Goal: Task Accomplishment & Management: Complete application form

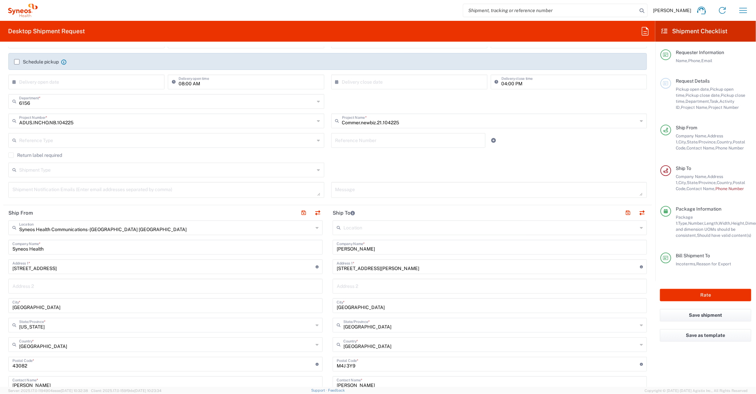
scroll to position [96, 0]
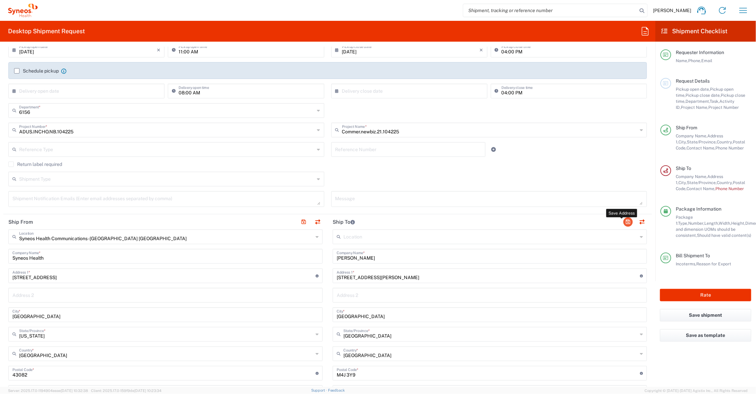
click at [623, 220] on button "button" at bounding box center [627, 221] width 9 height 9
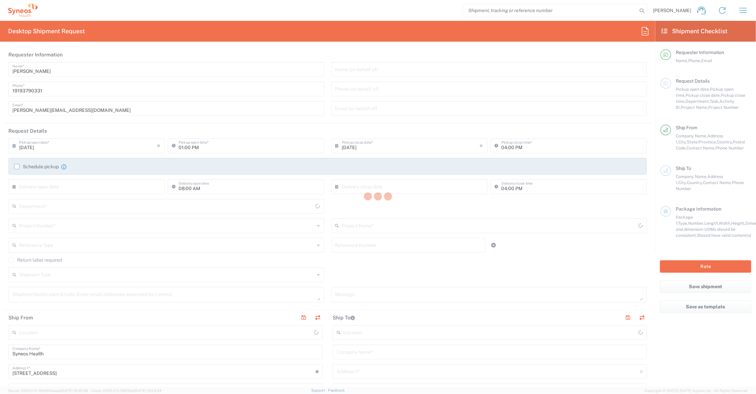
type input "6156"
type input "[US_STATE]"
type input "[GEOGRAPHIC_DATA]"
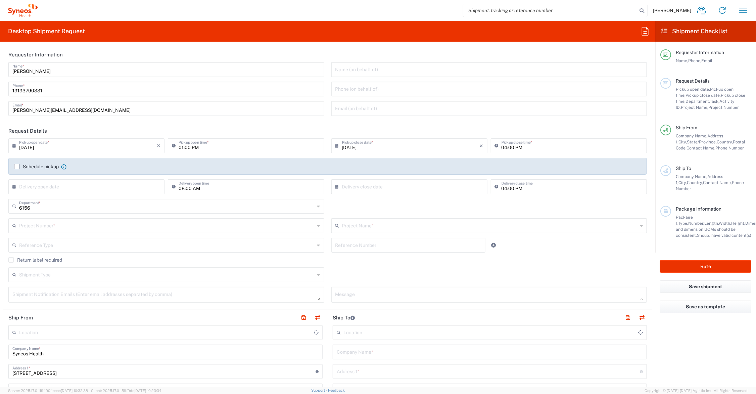
type input "Syneos Health Communications-[GEOGRAPHIC_DATA] [GEOGRAPHIC_DATA]"
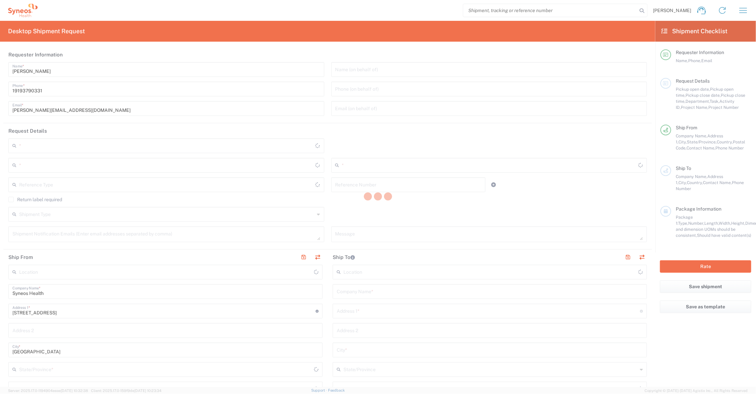
type input "6156"
type input "[US_STATE]"
type input "[GEOGRAPHIC_DATA]"
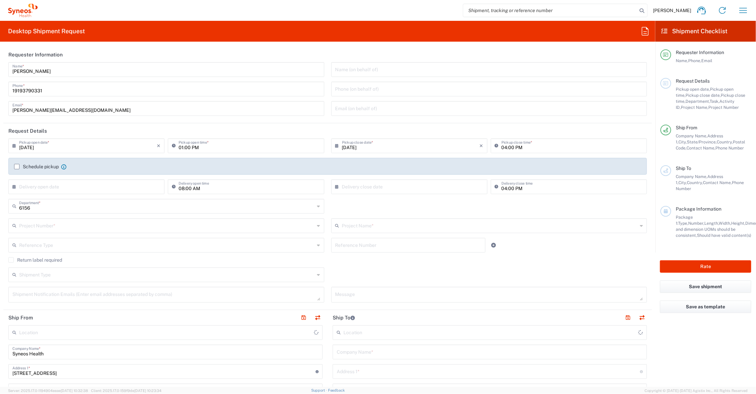
type input "Syneos Health Communications-[GEOGRAPHIC_DATA] [GEOGRAPHIC_DATA]"
click at [357, 227] on input "text" at bounding box center [490, 225] width 296 height 12
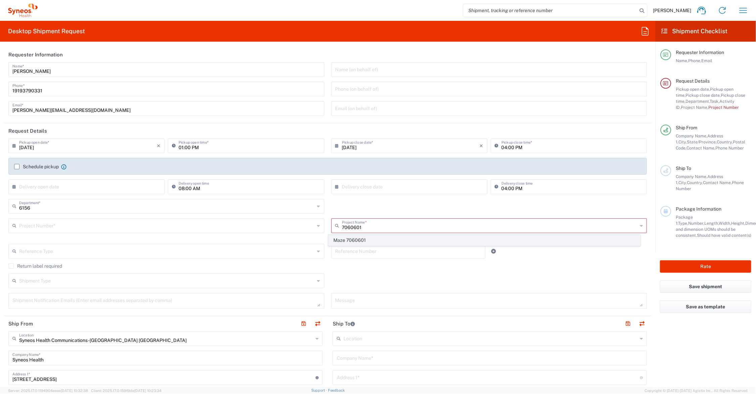
click at [358, 241] on span "Maze 7060601" at bounding box center [483, 240] width 311 height 10
type input "Maze 7060601"
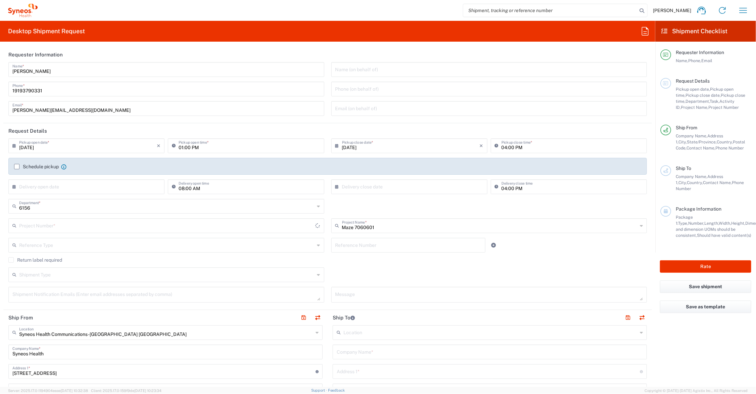
type input "7060601"
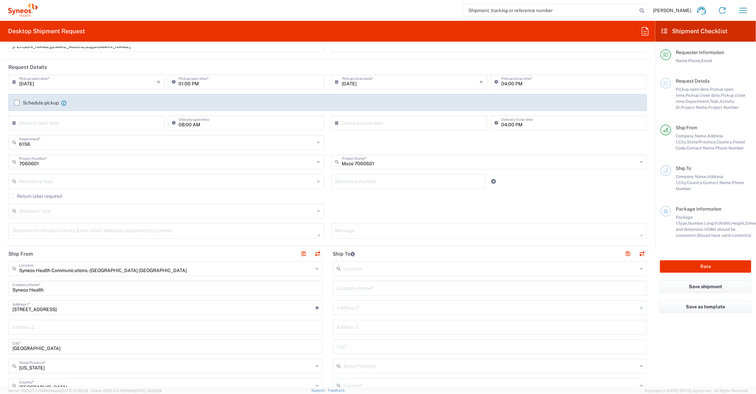
scroll to position [84, 0]
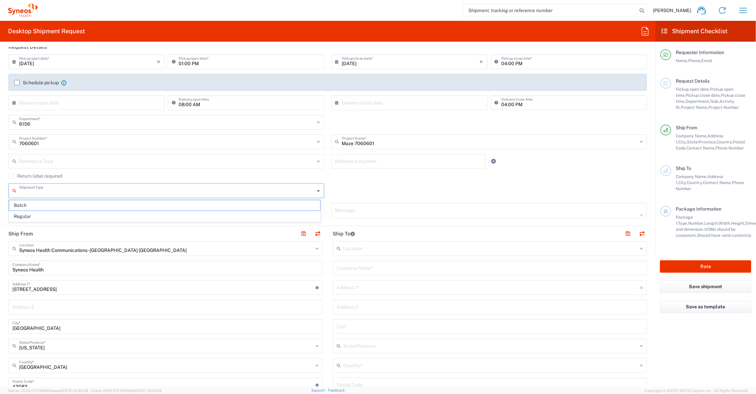
click at [54, 191] on input "text" at bounding box center [167, 190] width 296 height 12
click at [29, 205] on span "Batch" at bounding box center [164, 205] width 311 height 10
type input "Batch"
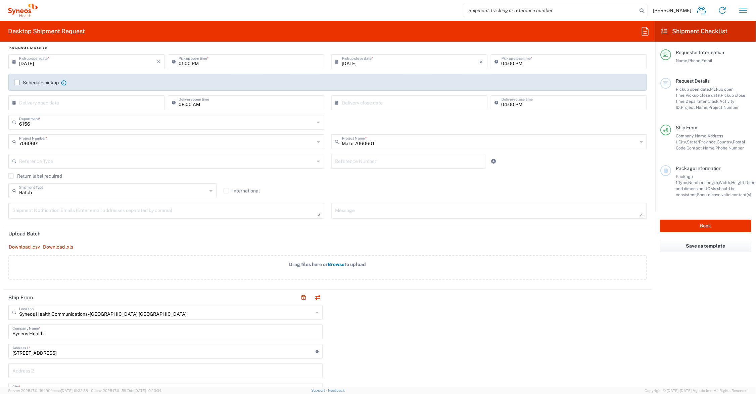
click at [334, 263] on span "Browse" at bounding box center [336, 263] width 17 height 5
click at [0, 0] on input "Drag files here or Browse to upload" at bounding box center [0, 0] width 0 height 0
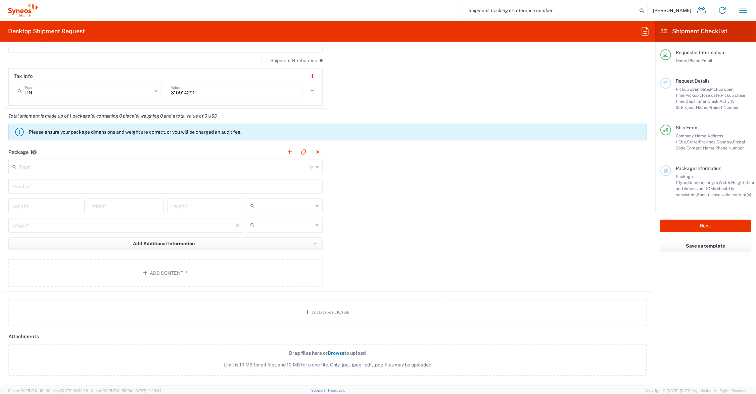
scroll to position [587, 0]
click at [44, 164] on input "text" at bounding box center [164, 166] width 291 height 12
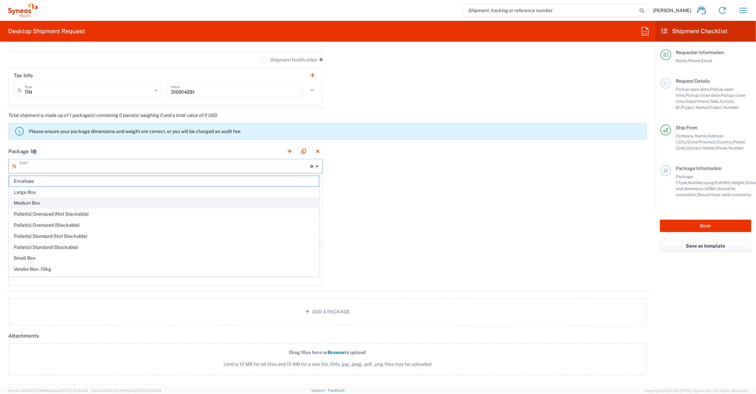
click at [39, 202] on span "Medium Box" at bounding box center [164, 203] width 310 height 10
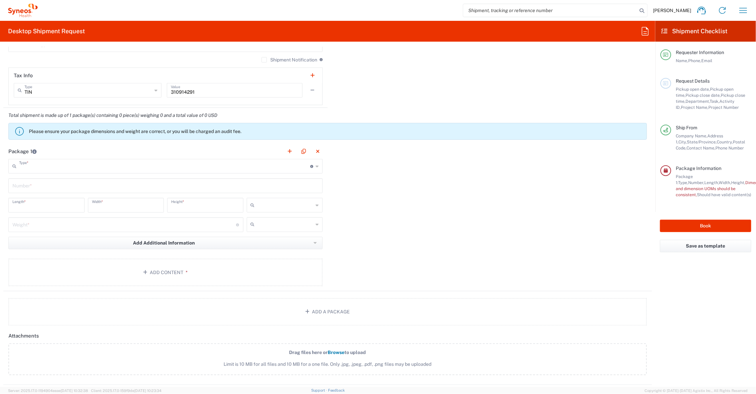
type input "Medium Box"
type input "13"
type input "11.5"
type input "2.5"
type input "in"
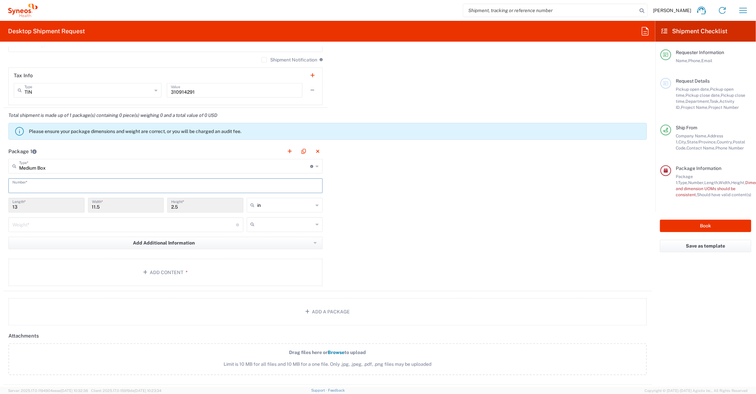
click at [37, 185] on input "text" at bounding box center [165, 185] width 306 height 12
type input "1"
click at [69, 225] on input "number" at bounding box center [124, 224] width 224 height 12
type input "2"
click at [168, 269] on button "Add Content *" at bounding box center [165, 272] width 314 height 28
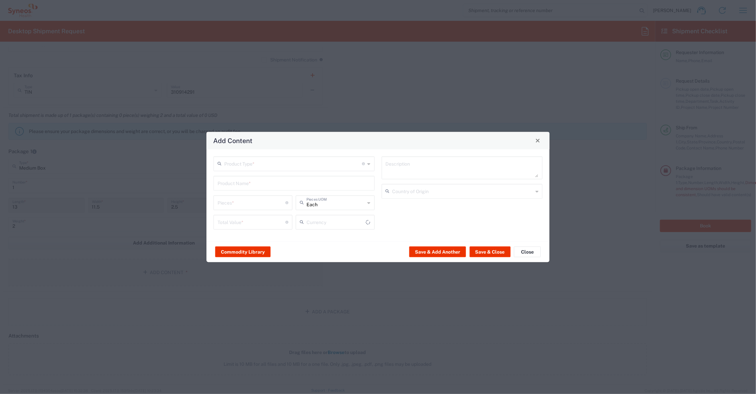
type input "US Dollar"
click at [251, 163] on input "text" at bounding box center [293, 163] width 138 height 12
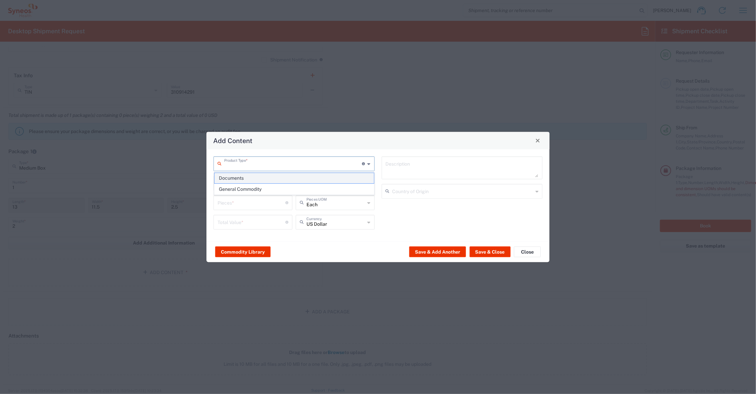
click at [246, 178] on span "Documents" at bounding box center [293, 178] width 159 height 10
type input "Documents"
type input "1"
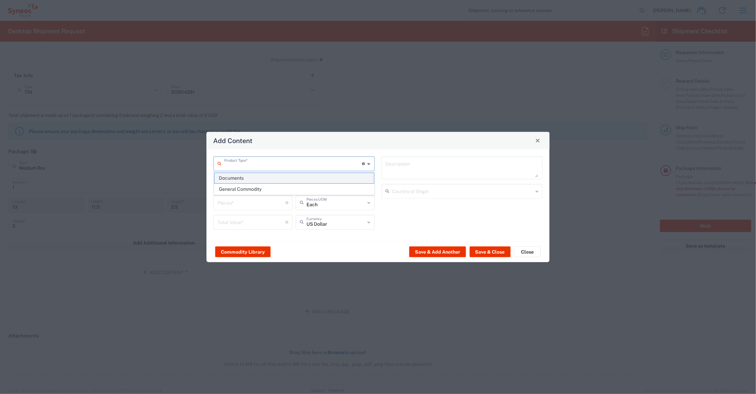
type textarea "Documents"
drag, startPoint x: 225, startPoint y: 205, endPoint x: 201, endPoint y: 202, distance: 24.3
click at [201, 202] on div "Add Content Documents Product Type * Document: Paper document generated interna…" at bounding box center [378, 197] width 756 height 394
type input "2"
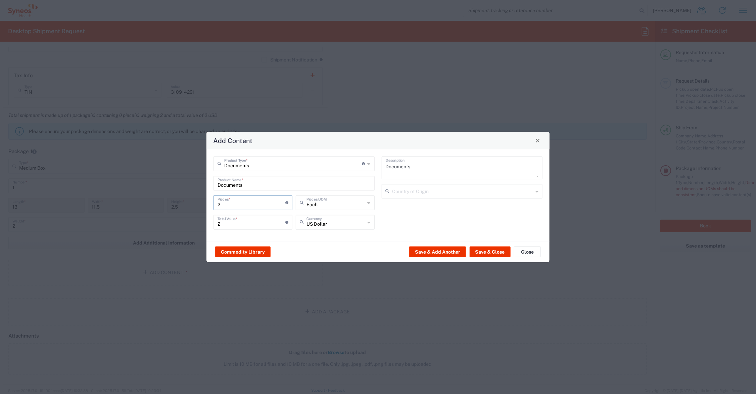
type input "22"
drag, startPoint x: 225, startPoint y: 221, endPoint x: 213, endPoint y: 222, distance: 12.1
click at [213, 222] on div "22 Total Value * Total value of all the pieces" at bounding box center [253, 223] width 82 height 19
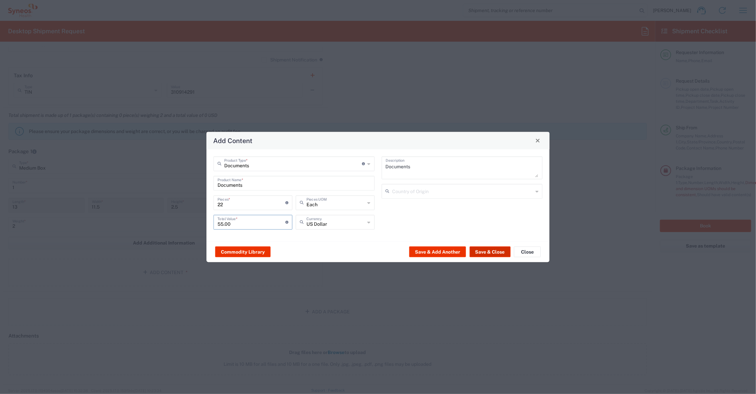
type input "55.00"
click at [491, 248] on button "Save & Close" at bounding box center [489, 251] width 41 height 11
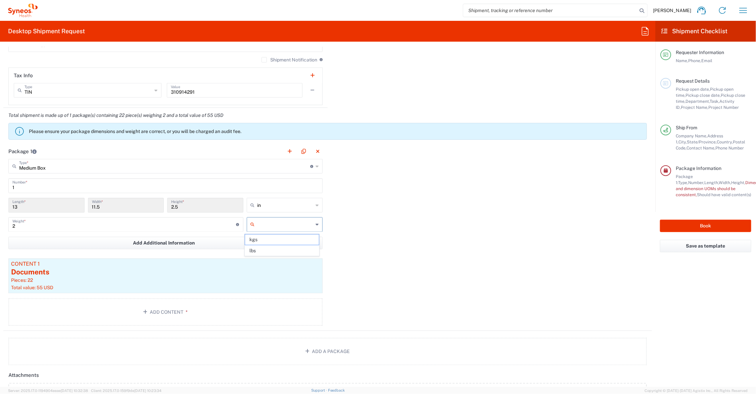
click at [269, 225] on input "text" at bounding box center [285, 224] width 56 height 11
click at [272, 248] on span "lbs" at bounding box center [282, 250] width 74 height 10
type input "lbs"
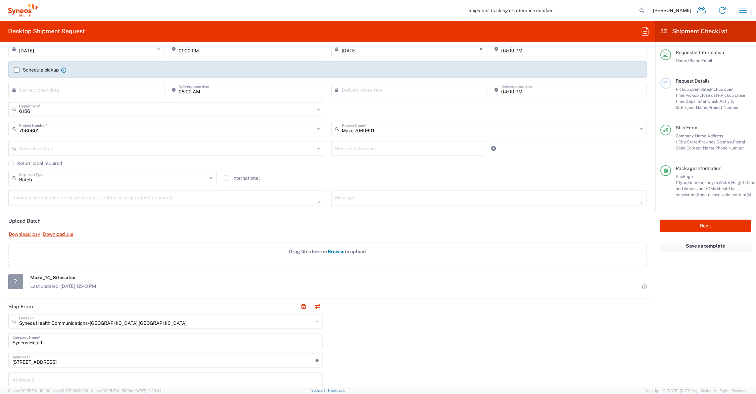
scroll to position [0, 0]
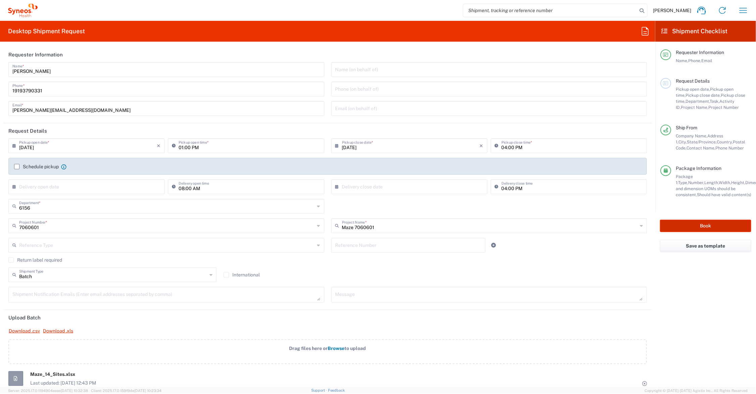
click at [680, 226] on button "Book" at bounding box center [705, 225] width 91 height 12
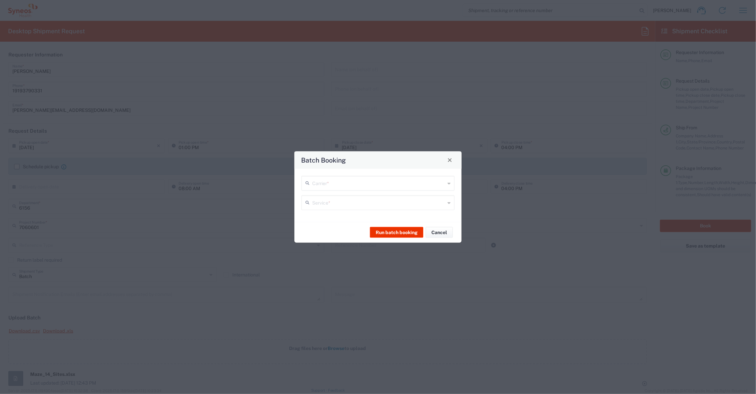
type input "Maze 7060601"
click at [352, 181] on input "text" at bounding box center [378, 182] width 133 height 12
click at [323, 210] on span "UPS" at bounding box center [378, 208] width 152 height 10
type input "UPS"
click at [327, 200] on input "text" at bounding box center [378, 202] width 133 height 12
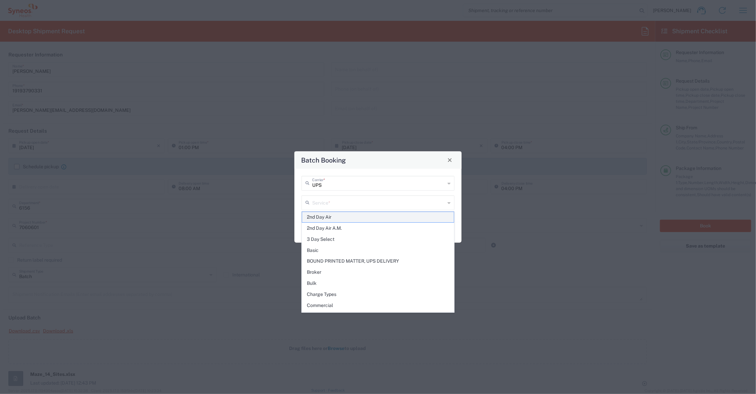
click at [324, 217] on span "2nd Day Air" at bounding box center [378, 217] width 152 height 10
type input "2nd Day Air"
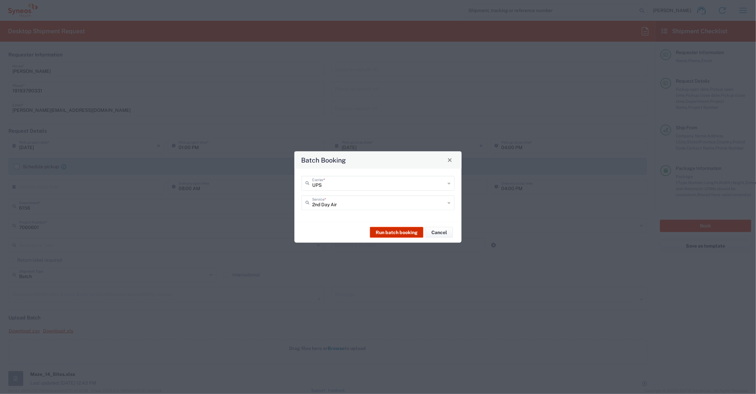
click at [399, 233] on button "Run batch booking" at bounding box center [396, 232] width 53 height 11
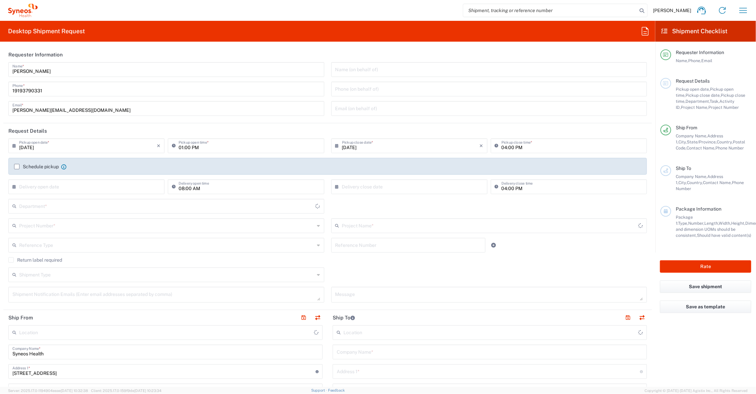
type input "[US_STATE]"
type input "[GEOGRAPHIC_DATA]"
type input "6156"
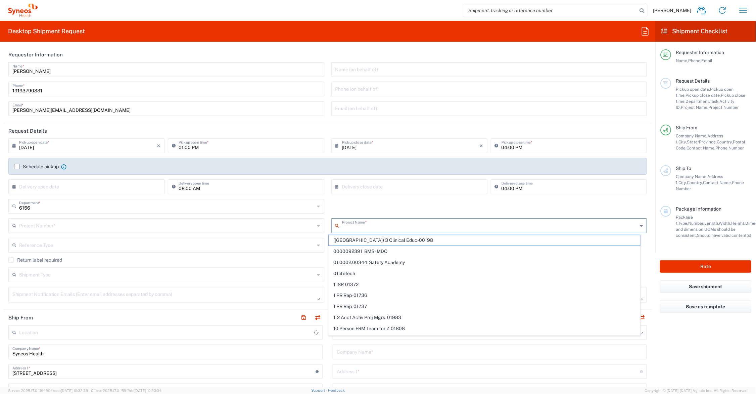
click at [359, 226] on input "text" at bounding box center [490, 225] width 296 height 12
type input "Syneos Health Communications-[GEOGRAPHIC_DATA] [GEOGRAPHIC_DATA]"
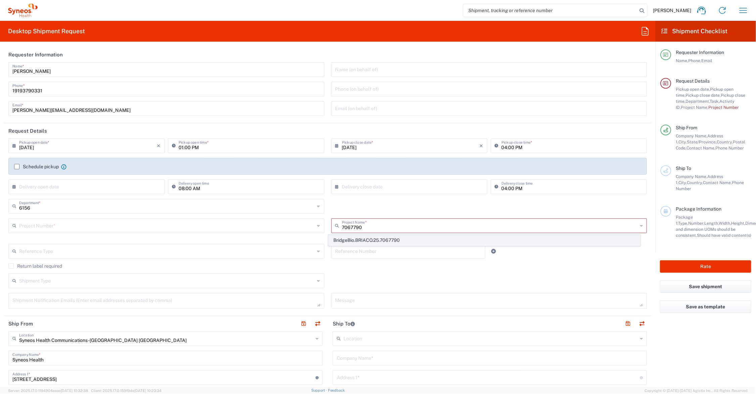
click at [366, 240] on span "BridgeBio.BRIACO.25.7067790" at bounding box center [483, 240] width 311 height 10
type input "BridgeBio.BRIACO.25.7067790"
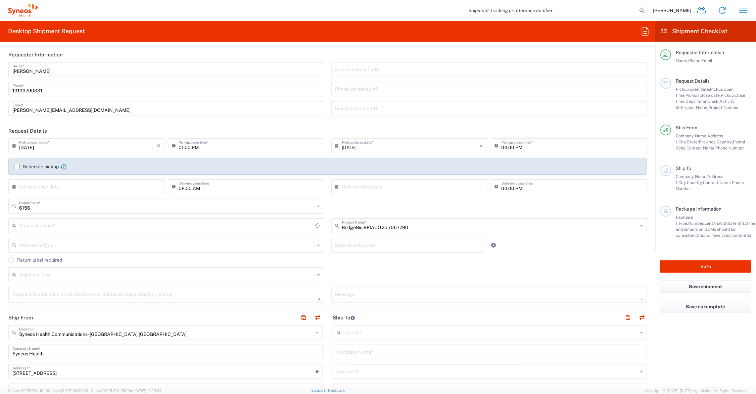
type input "ADUS.GSWLA.CL.7067790"
click at [368, 247] on input "text" at bounding box center [408, 245] width 146 height 12
type input "task 004"
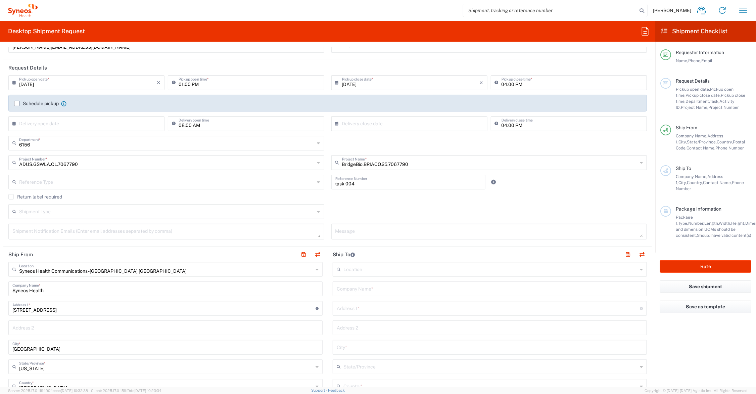
scroll to position [84, 0]
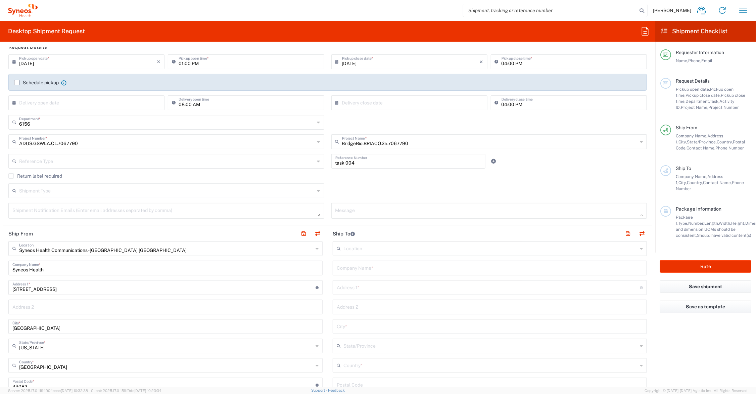
click at [380, 265] on input "text" at bounding box center [490, 267] width 306 height 12
type input "The Exhibit Company"
type input "[STREET_ADDRESS]"
type input "Piscataway"
click at [344, 350] on span "[GEOGRAPHIC_DATA]" at bounding box center [485, 352] width 310 height 10
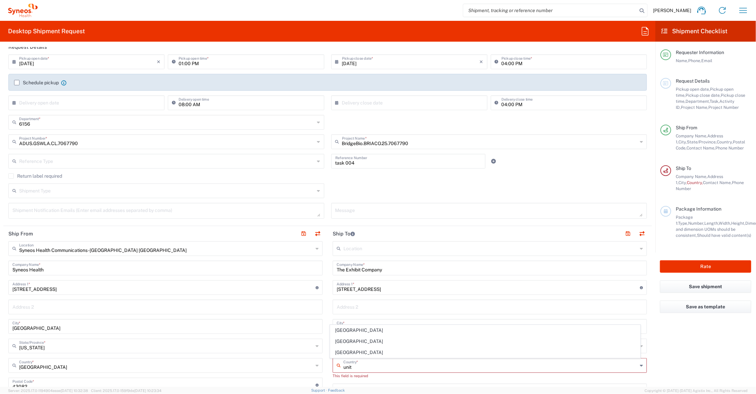
type input "[GEOGRAPHIC_DATA]"
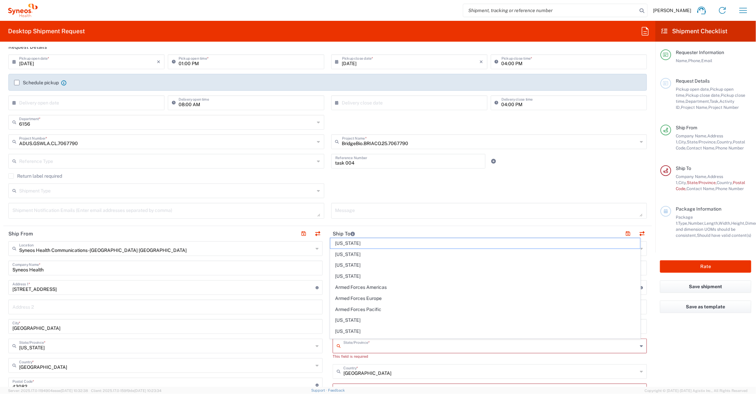
click at [357, 345] on input "text" at bounding box center [490, 345] width 294 height 12
click at [342, 310] on span "[US_STATE]" at bounding box center [485, 310] width 310 height 10
type input "[US_STATE]"
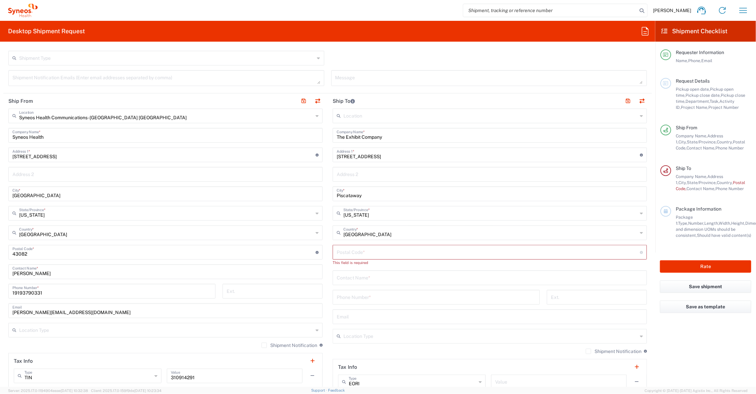
scroll to position [252, 0]
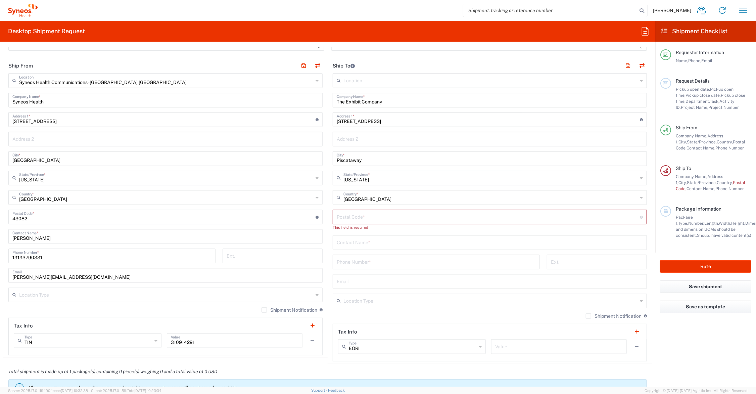
click at [358, 220] on input "undefined" at bounding box center [488, 216] width 303 height 12
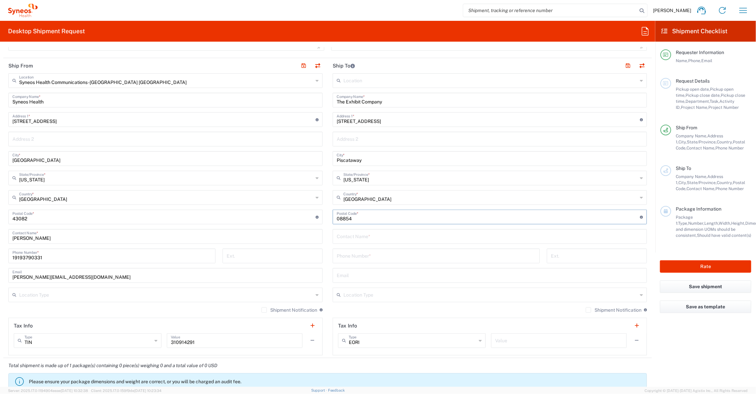
type input "08854"
type input "[PERSON_NAME] / BridgeBio ACC"
type input "6"
type input "123-456-7890"
click at [352, 120] on input "[STREET_ADDRESS]" at bounding box center [488, 119] width 303 height 12
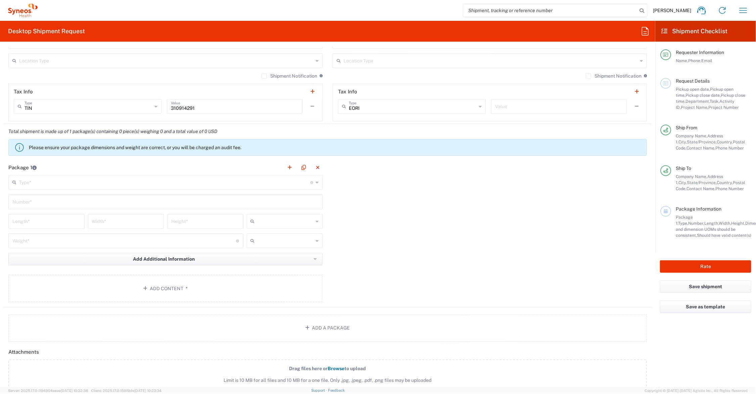
scroll to position [503, 0]
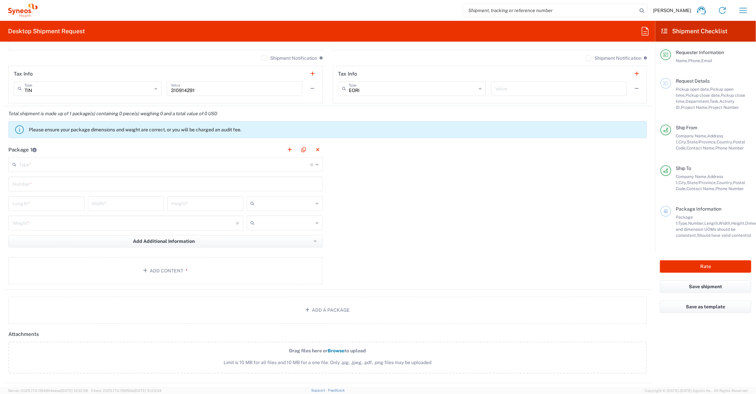
type input "[STREET_ADDRESS]"
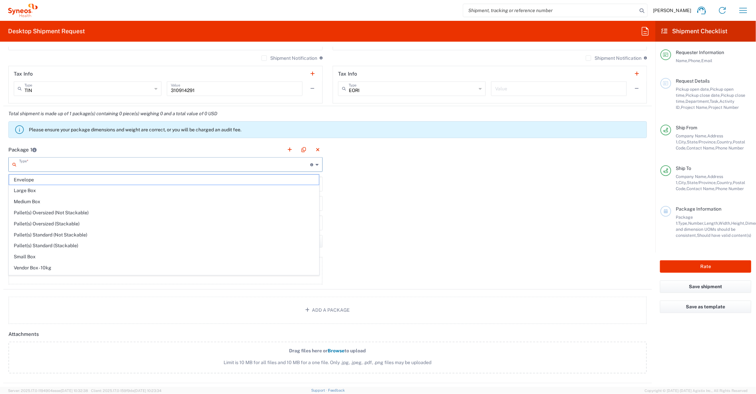
click at [33, 165] on input "text" at bounding box center [164, 164] width 291 height 12
click at [30, 178] on span "Envelope" at bounding box center [164, 179] width 310 height 10
type input "Envelope"
type input "1"
type input "9.5"
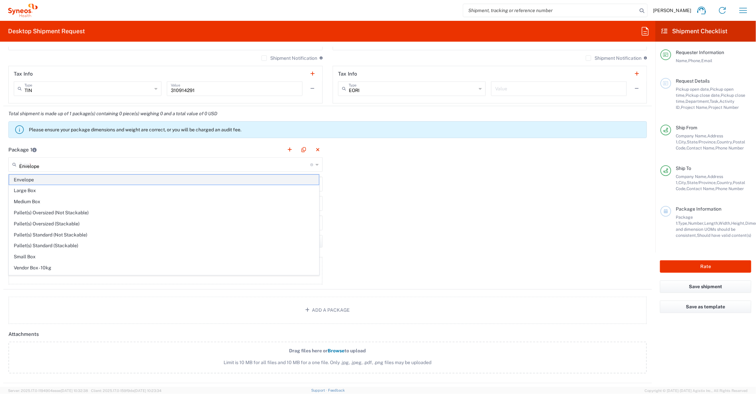
type input "12.5"
type input "0.25"
type input "in"
type input "0.45"
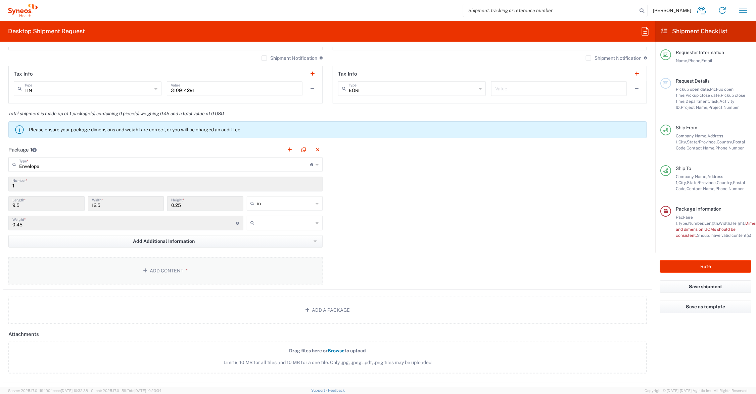
click at [173, 264] on button "Add Content *" at bounding box center [165, 271] width 314 height 28
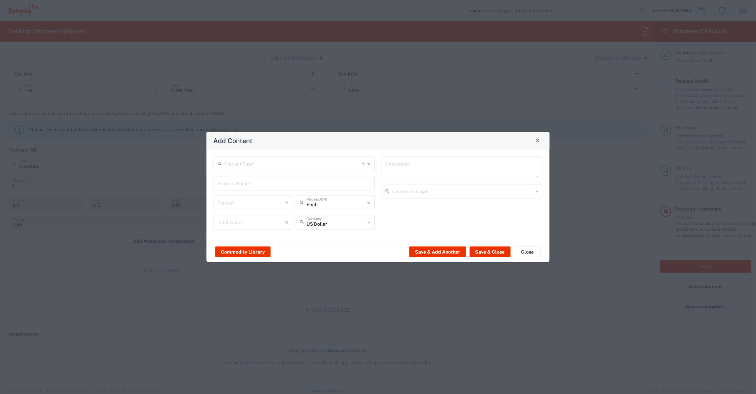
click at [242, 169] on div "Product Type * Document: Paper document generated internally by Syneos, a clien…" at bounding box center [293, 163] width 161 height 15
click at [244, 160] on input "text" at bounding box center [293, 163] width 138 height 12
click at [240, 177] on span "Documents" at bounding box center [293, 178] width 159 height 10
type input "Documents"
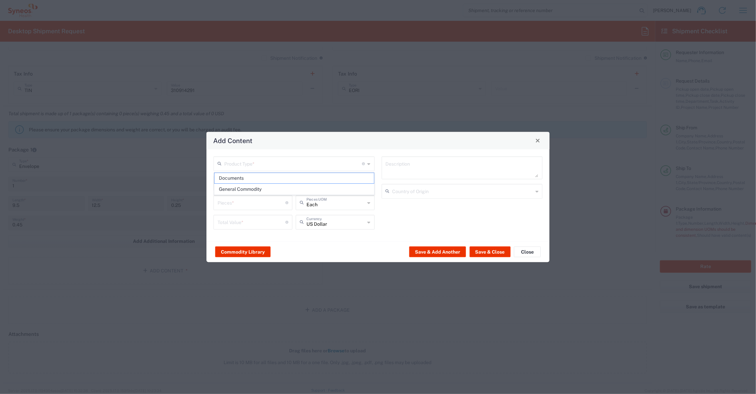
type input "1"
type textarea "Documents"
drag, startPoint x: 230, startPoint y: 202, endPoint x: 206, endPoint y: 203, distance: 24.2
click at [206, 203] on div "Add Content Documents Product Type * Document: Paper document generated interna…" at bounding box center [378, 196] width 344 height 131
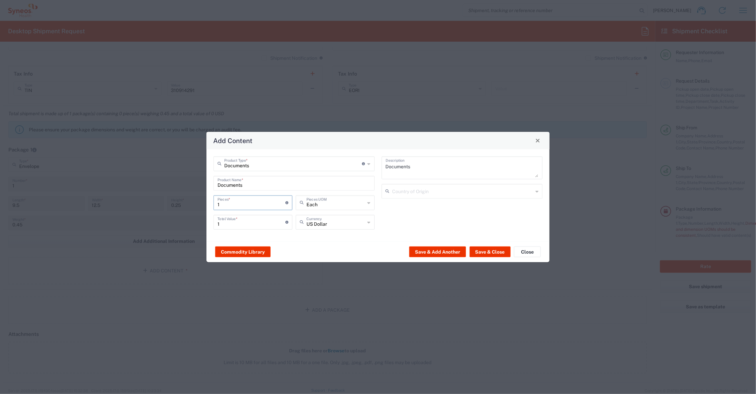
type input "5"
drag, startPoint x: 227, startPoint y: 225, endPoint x: 210, endPoint y: 225, distance: 16.4
click at [210, 225] on div "Documents Product Type * Document: Paper document generated internally by Syneo…" at bounding box center [294, 195] width 168 height 78
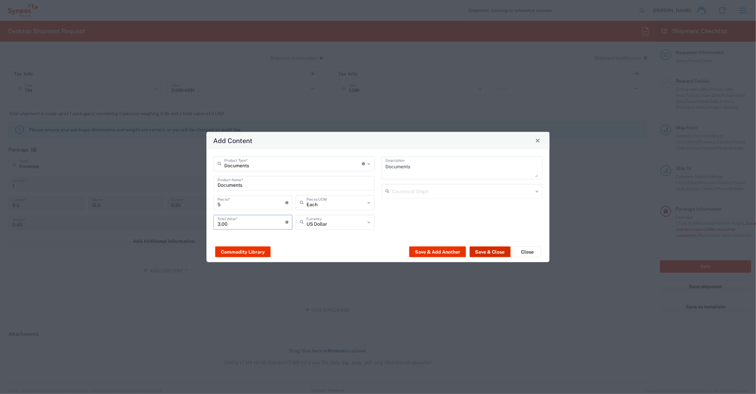
type input "3.00"
click at [487, 250] on button "Save & Close" at bounding box center [489, 251] width 41 height 11
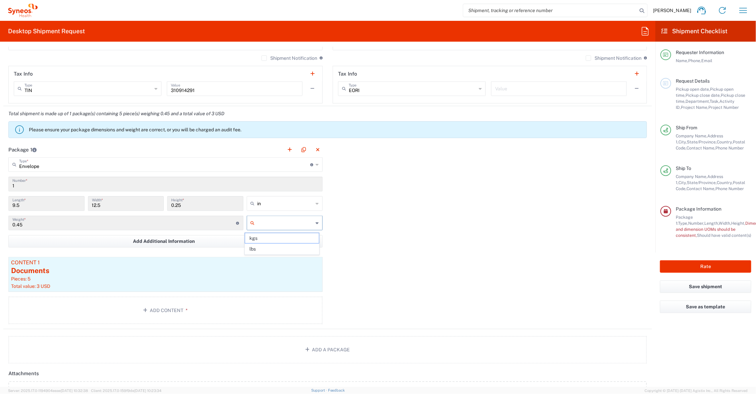
click at [264, 223] on input "text" at bounding box center [285, 222] width 56 height 11
click at [264, 250] on span "lbs" at bounding box center [282, 249] width 74 height 10
type input "lbs"
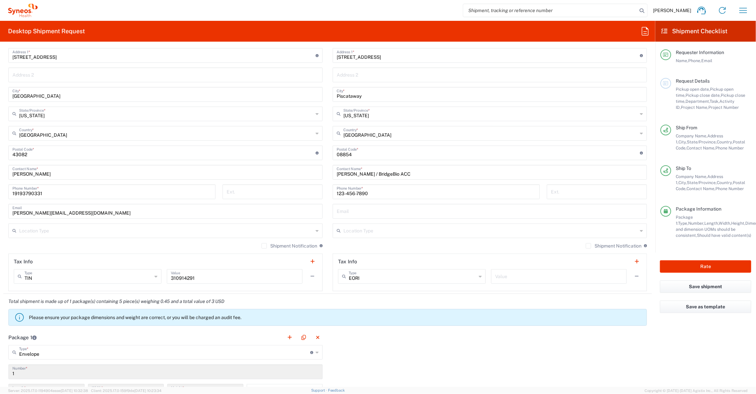
scroll to position [168, 0]
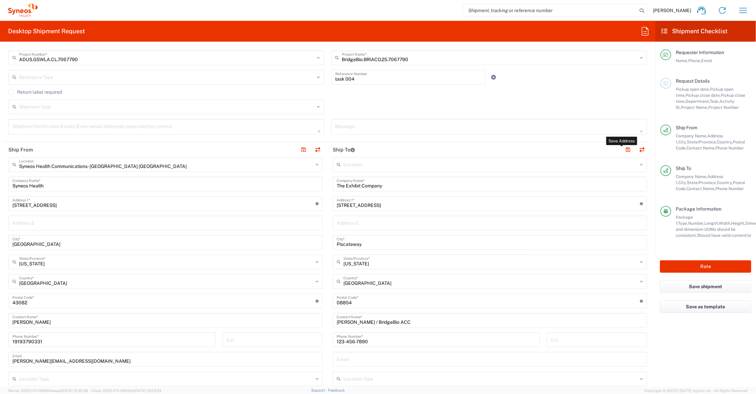
drag, startPoint x: 621, startPoint y: 148, endPoint x: 616, endPoint y: 153, distance: 7.1
click at [623, 148] on button "button" at bounding box center [627, 149] width 9 height 9
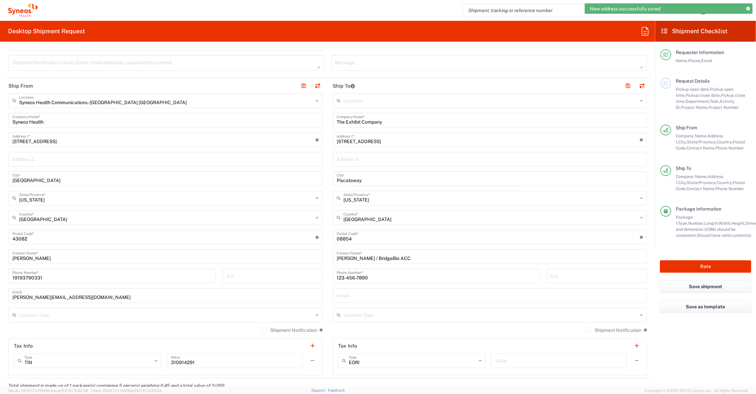
scroll to position [252, 0]
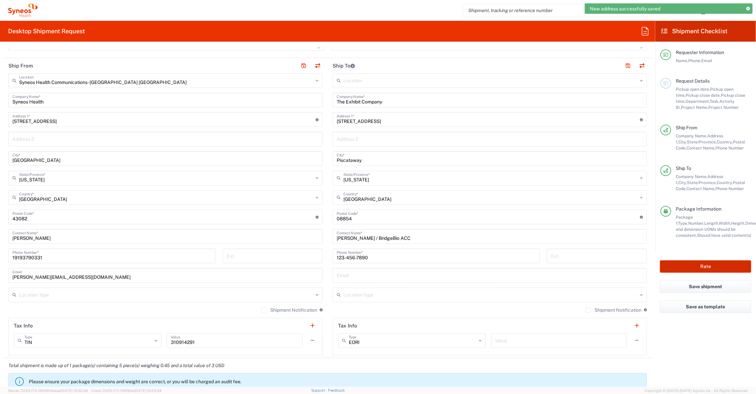
click at [695, 267] on button "Rate" at bounding box center [705, 266] width 91 height 12
type input "BridgeBio.BRIACO.25.7067790"
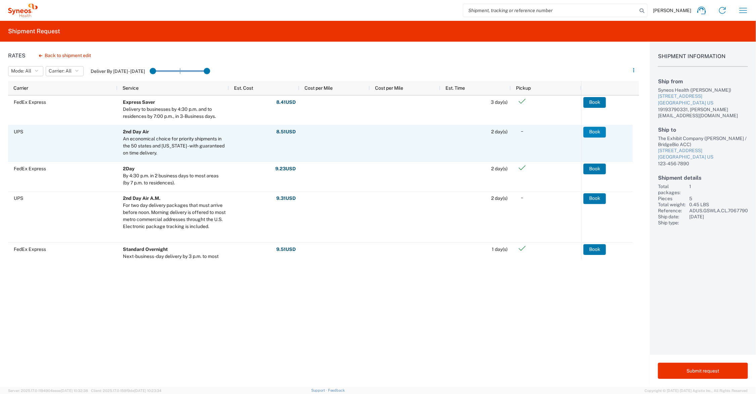
click at [597, 132] on button "Book" at bounding box center [594, 131] width 22 height 11
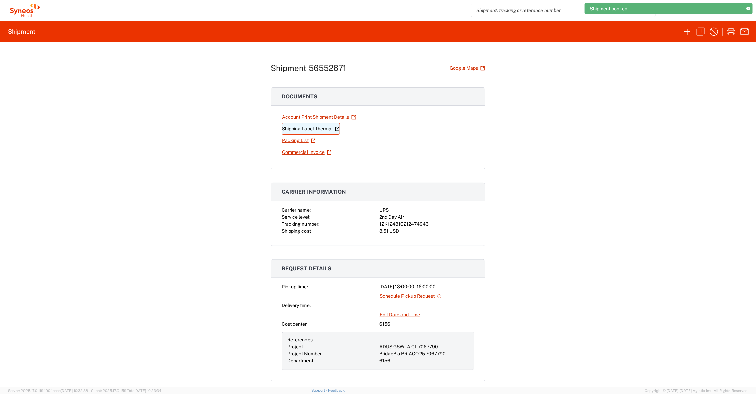
click at [308, 128] on link "Shipping Label Thermal" at bounding box center [311, 129] width 58 height 12
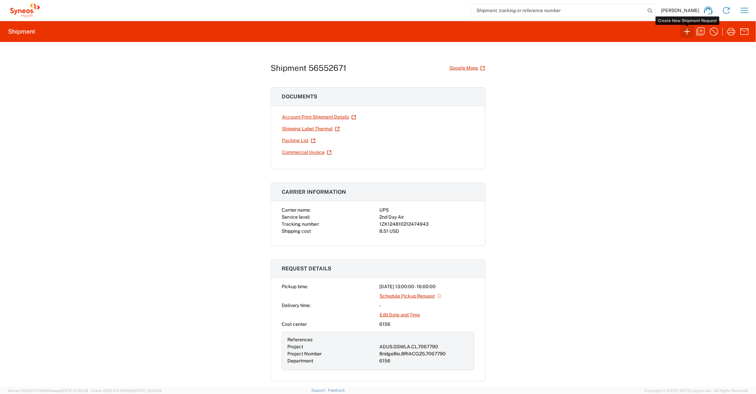
click at [689, 29] on icon "button" at bounding box center [686, 31] width 11 height 11
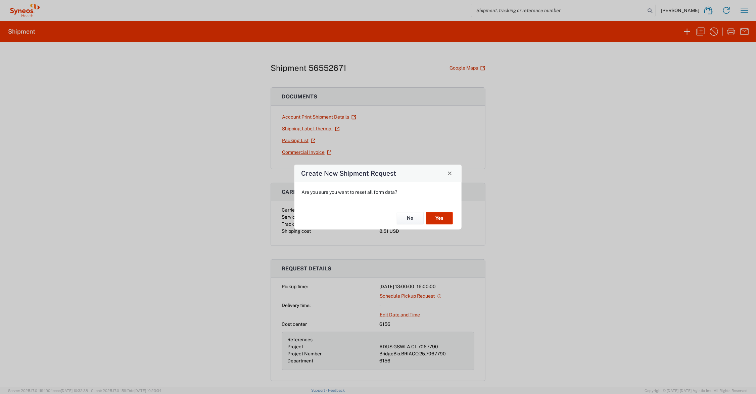
click at [447, 220] on button "Yes" at bounding box center [439, 218] width 27 height 12
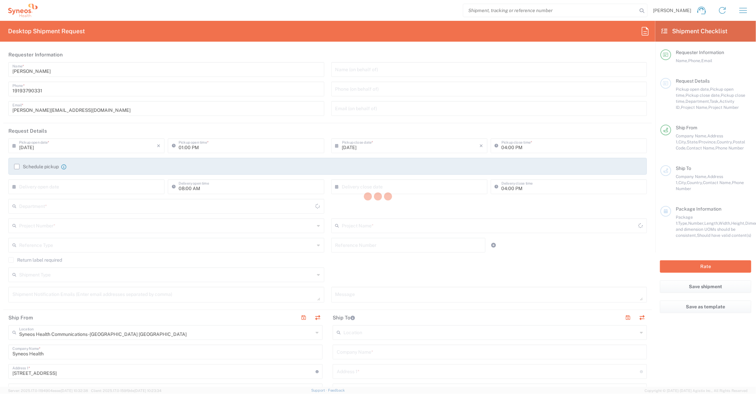
type input "[US_STATE]"
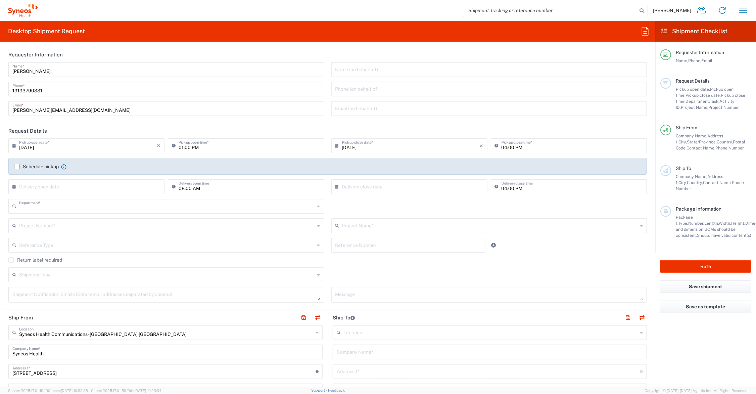
type input "6156"
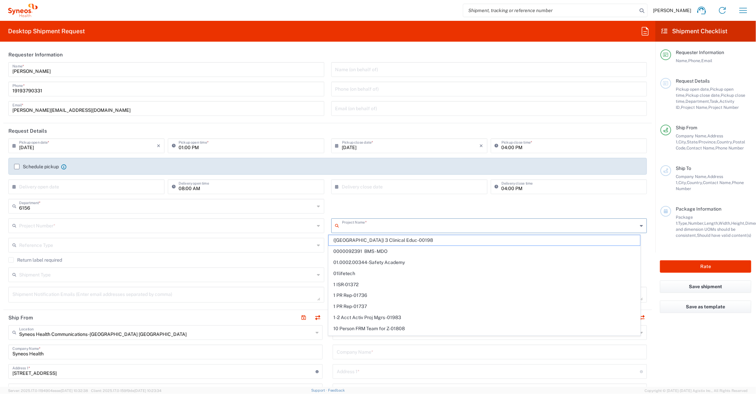
click at [361, 225] on input "text" at bounding box center [490, 225] width 296 height 12
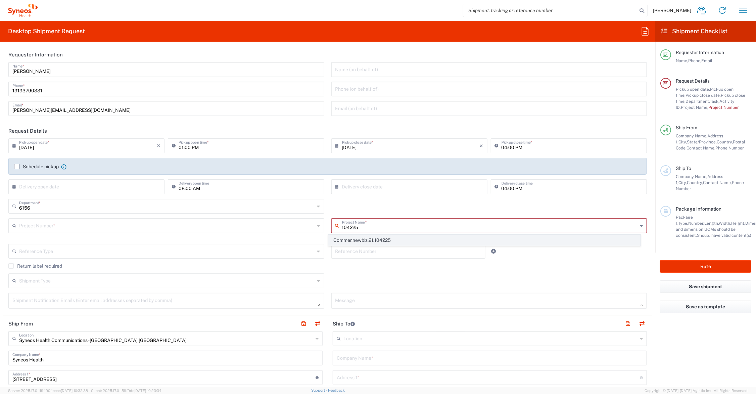
click at [366, 240] on span "Commer.newbiz.21.104225" at bounding box center [483, 240] width 311 height 10
type input "Commer.newbiz.21.104225"
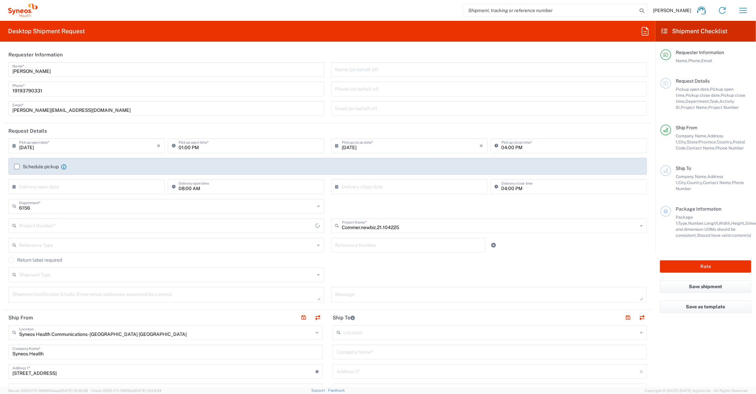
type input "ADUS.INCHO.NB.104225"
click at [360, 242] on input "text" at bounding box center [408, 245] width 146 height 12
type input "009"
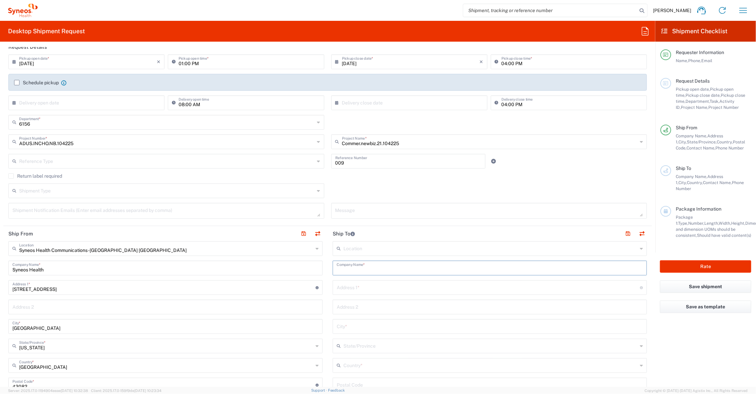
click at [387, 265] on input "text" at bounding box center [490, 267] width 306 height 12
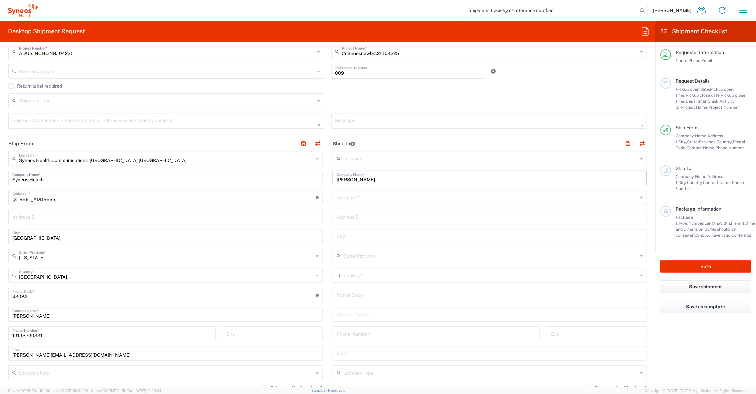
scroll to position [252, 0]
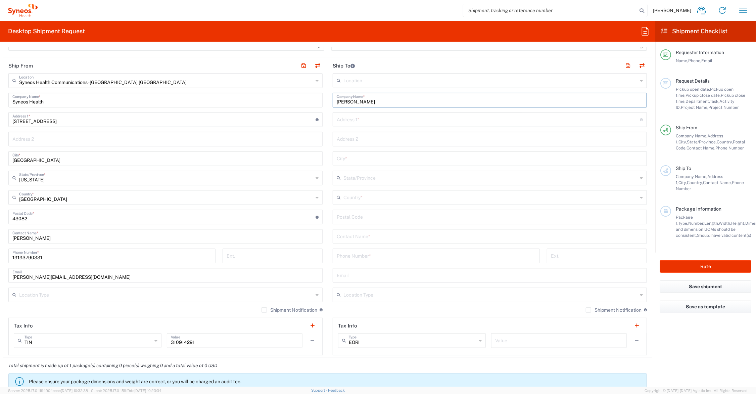
type input "[PERSON_NAME]"
click at [365, 233] on input "text" at bounding box center [490, 236] width 306 height 12
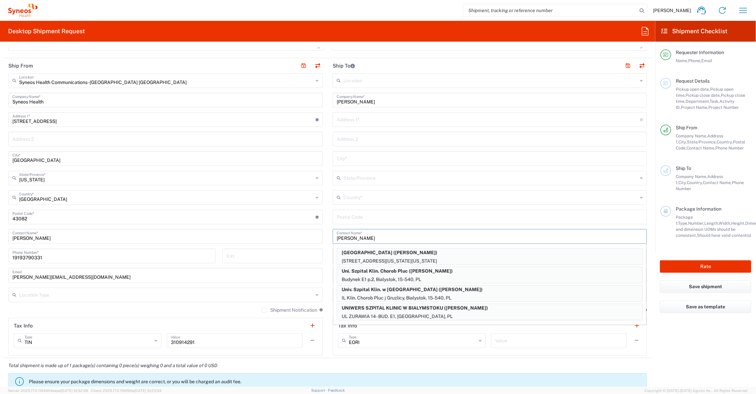
type input "[PERSON_NAME]"
click at [370, 97] on input "[PERSON_NAME]" at bounding box center [490, 100] width 306 height 12
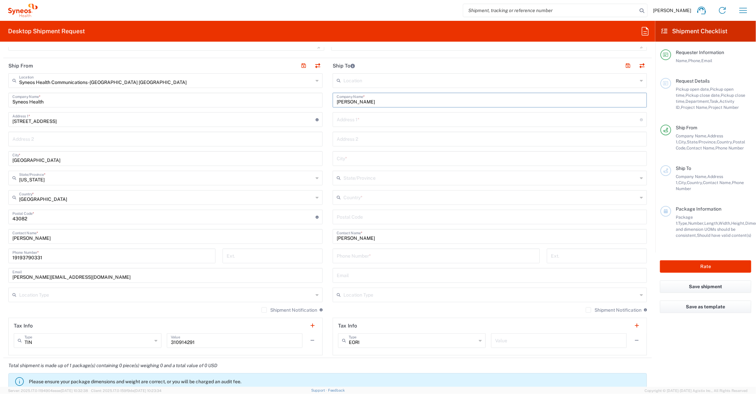
type input "[PERSON_NAME]"
type input "[STREET_ADDRESS][PERSON_NAME]"
drag, startPoint x: 378, startPoint y: 102, endPoint x: 329, endPoint y: 101, distance: 48.3
click at [333, 101] on div "[PERSON_NAME] Company Name *" at bounding box center [490, 100] width 314 height 15
drag, startPoint x: 358, startPoint y: 240, endPoint x: 318, endPoint y: 240, distance: 40.3
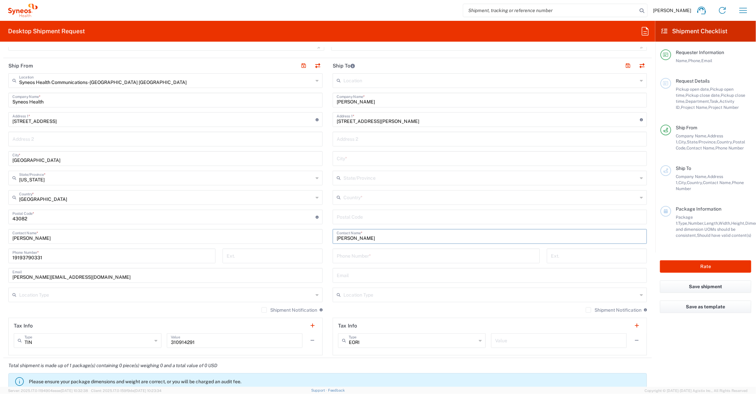
click at [318, 240] on div "Ship From Syneos Health Communications-[GEOGRAPHIC_DATA] [GEOGRAPHIC_DATA] Loca…" at bounding box center [327, 208] width 648 height 300
paste input "[GEOGRAPHIC_DATA]"
type input "[PERSON_NAME]"
click at [377, 294] on input "text" at bounding box center [490, 294] width 294 height 12
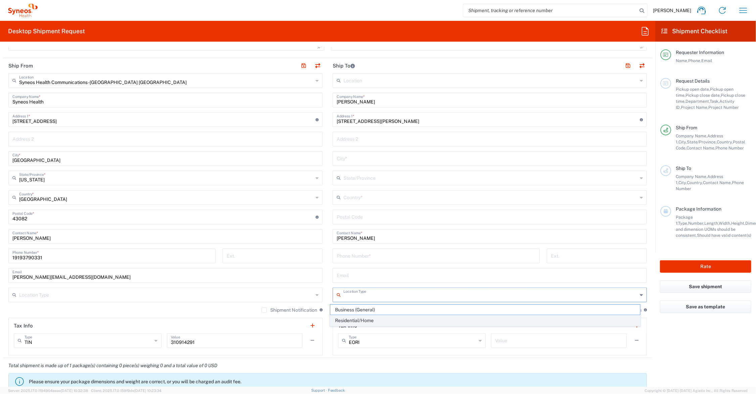
click at [371, 320] on span "Residential/Home" at bounding box center [485, 320] width 310 height 10
type input "Residential/Home"
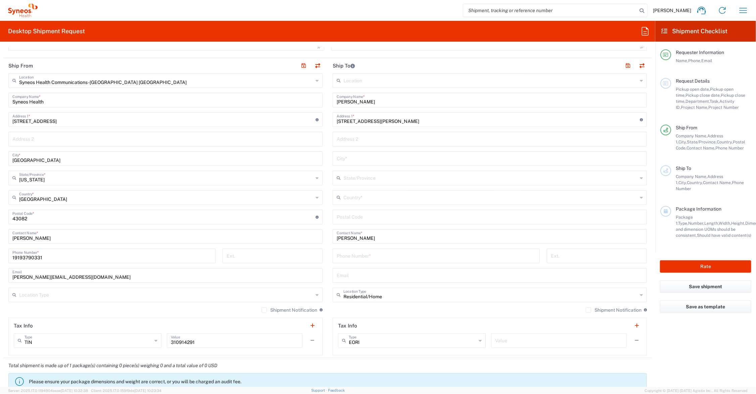
click at [381, 140] on input "text" at bounding box center [490, 139] width 306 height 12
click at [322, 145] on main "Syneos Health Communications-[GEOGRAPHIC_DATA] [GEOGRAPHIC_DATA] Location Syneo…" at bounding box center [165, 214] width 324 height 282
click at [357, 158] on input "text" at bounding box center [490, 158] width 306 height 12
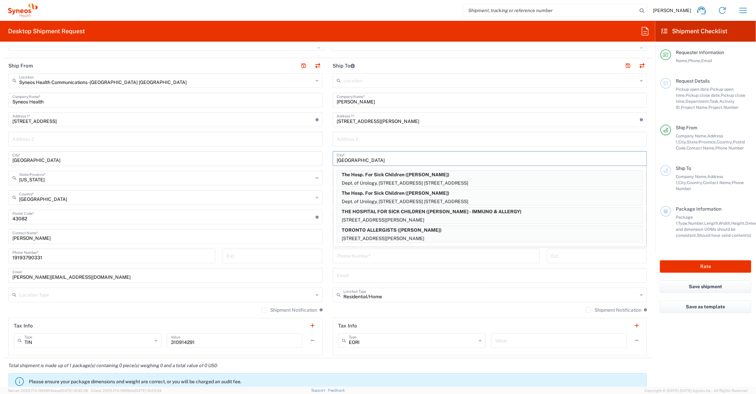
type input "[GEOGRAPHIC_DATA]"
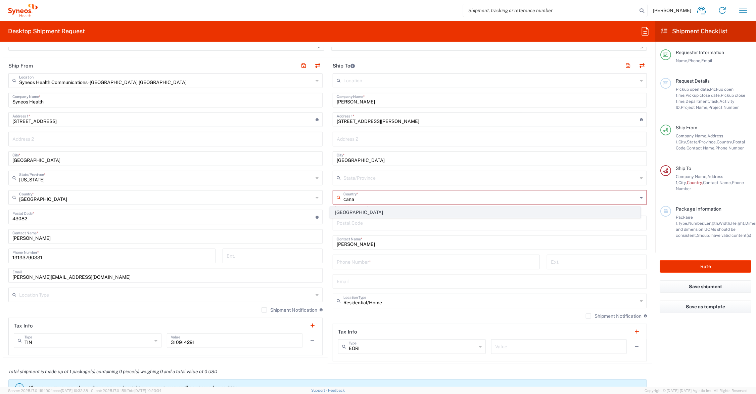
click at [345, 212] on span "[GEOGRAPHIC_DATA]" at bounding box center [485, 212] width 310 height 10
type input "[GEOGRAPHIC_DATA]"
type input "Sender/Shipper"
type input "Delivery Duty Paid"
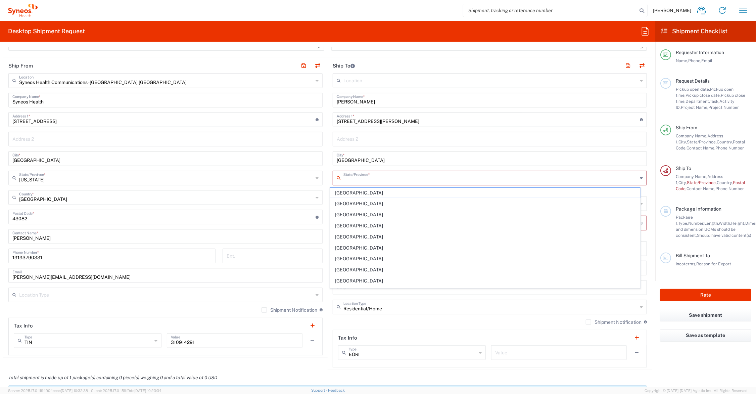
click at [345, 176] on input "text" at bounding box center [490, 177] width 294 height 12
click at [349, 282] on span "[GEOGRAPHIC_DATA]" at bounding box center [485, 280] width 310 height 10
type input "[GEOGRAPHIC_DATA]"
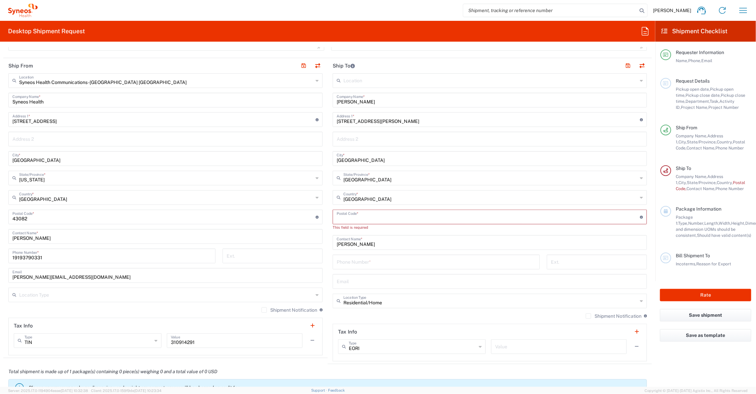
click at [354, 217] on input "undefined" at bounding box center [488, 216] width 303 height 12
type input "M4J 3Y9"
type input "Your Packaging"
type input "1"
type input "8"
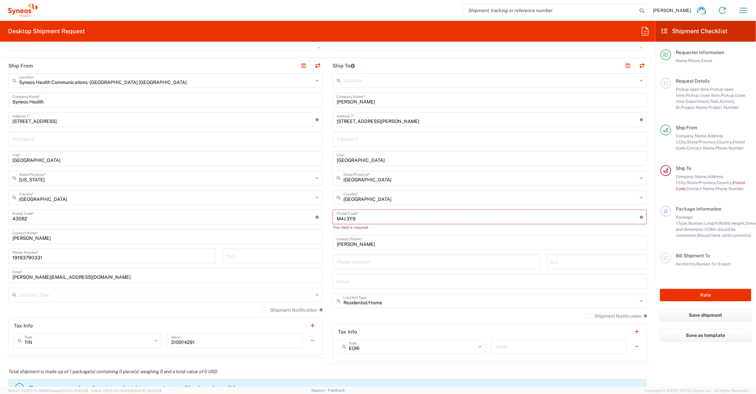
type input "8"
type input "48"
type input "in"
type input "7"
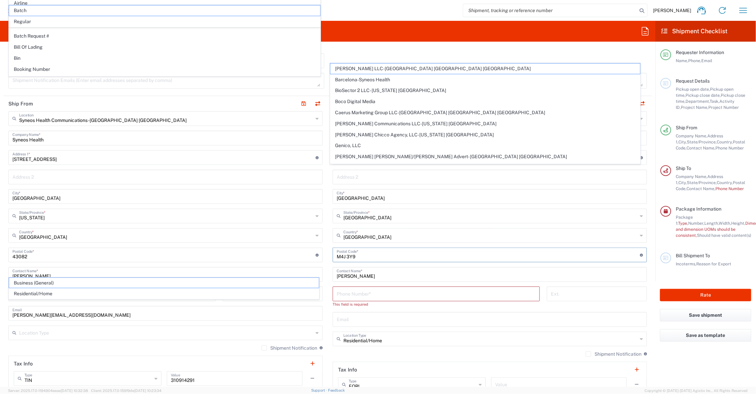
scroll to position [211, 0]
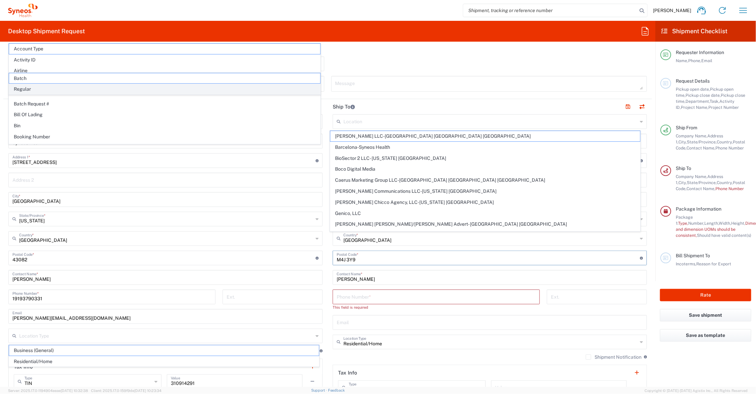
click at [28, 88] on span "Regular" at bounding box center [164, 89] width 311 height 10
type input "Regular"
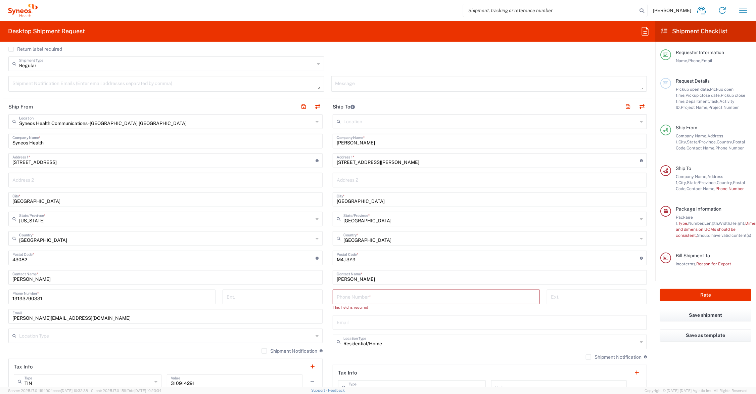
click at [381, 298] on input "tel" at bounding box center [436, 296] width 199 height 12
type input "[PHONE_NUMBER]"
click at [623, 107] on button "button" at bounding box center [627, 106] width 9 height 9
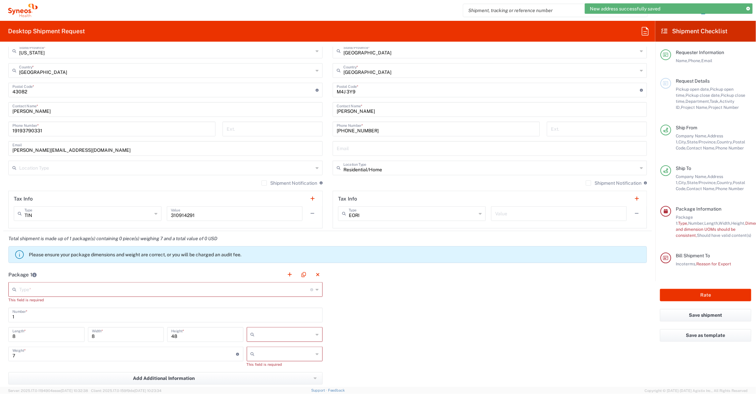
scroll to position [462, 0]
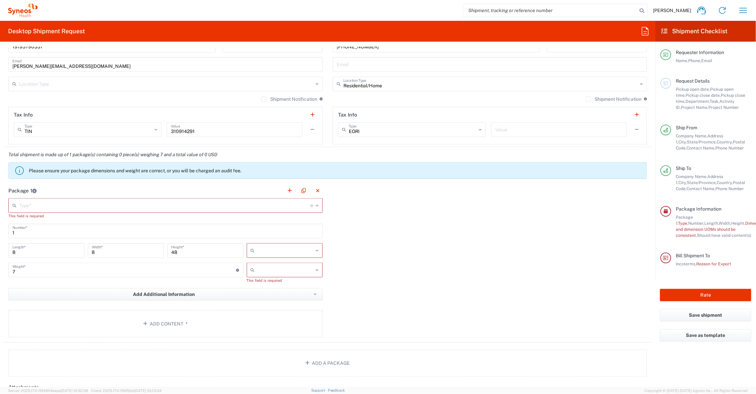
click at [48, 207] on input "text" at bounding box center [164, 205] width 291 height 12
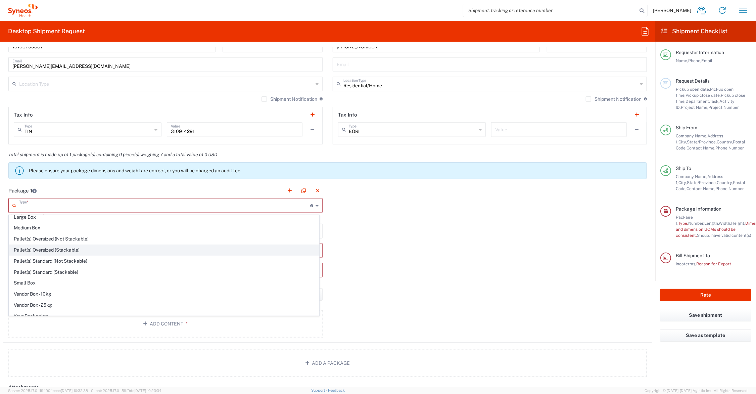
scroll to position [22, 0]
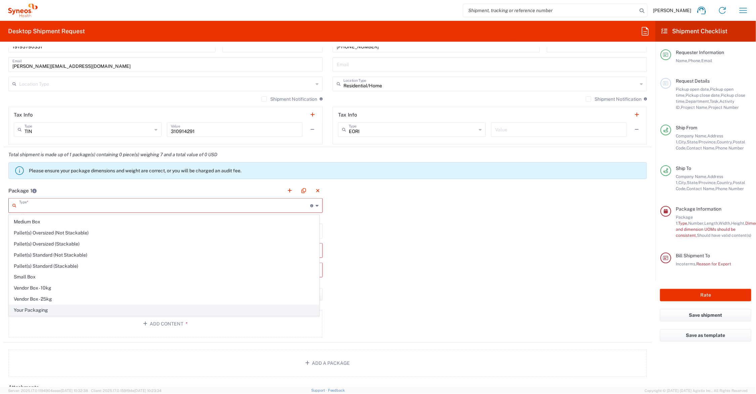
click at [37, 311] on span "Your Packaging" at bounding box center [164, 310] width 310 height 10
type input "Your Packaging"
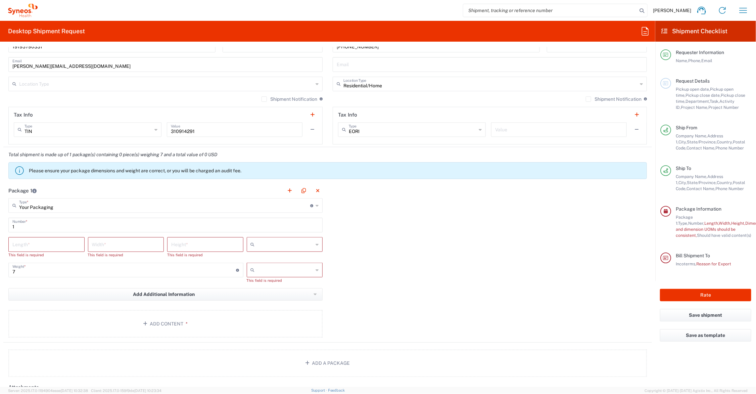
click at [32, 244] on input "number" at bounding box center [46, 244] width 68 height 12
type input "48"
type input "8"
click at [266, 245] on input "text" at bounding box center [285, 244] width 56 height 11
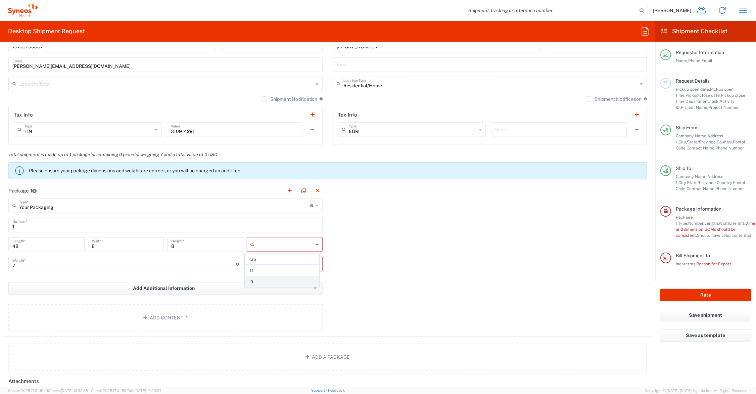
click at [262, 281] on span "in" at bounding box center [282, 281] width 74 height 10
type input "in"
click at [263, 269] on input "text" at bounding box center [285, 263] width 56 height 11
click at [264, 287] on span "lbs" at bounding box center [282, 290] width 74 height 10
type input "lbs"
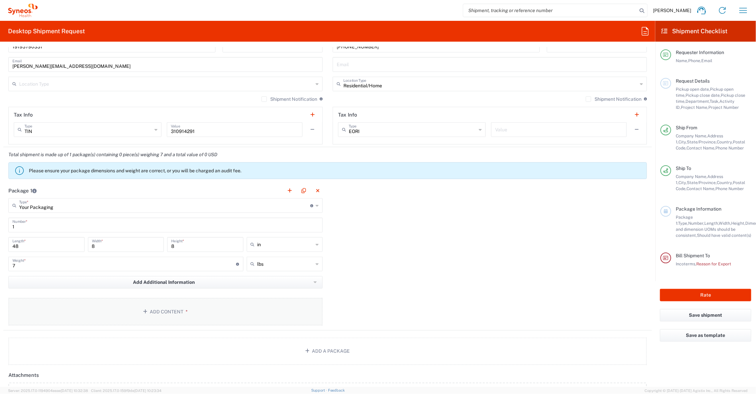
click at [164, 310] on button "Add Content *" at bounding box center [165, 312] width 314 height 28
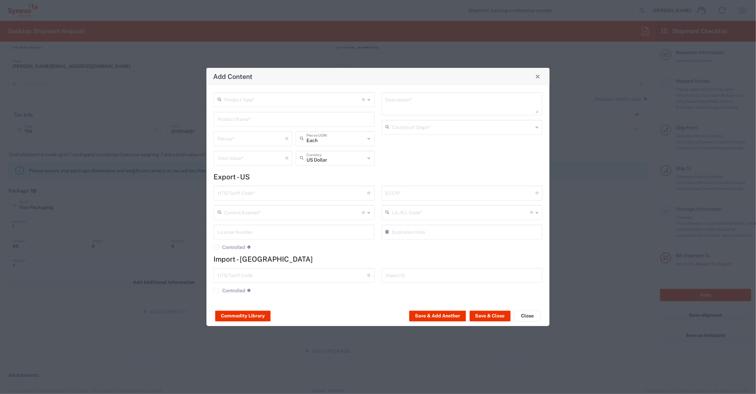
click at [245, 118] on input "text" at bounding box center [293, 119] width 153 height 12
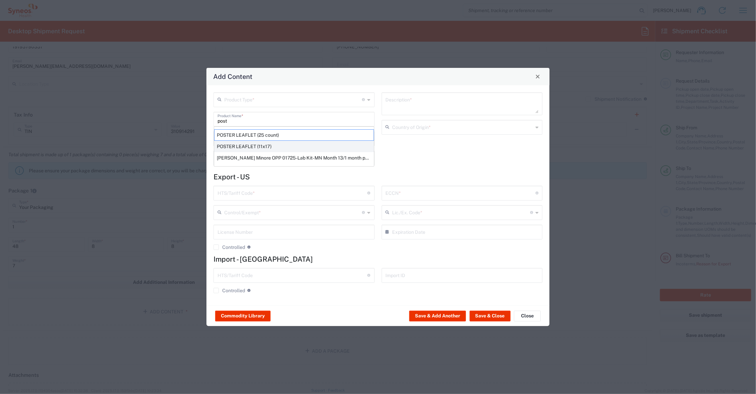
click at [238, 145] on div "POSTER LEAFLET (11x17)" at bounding box center [294, 146] width 160 height 11
type input "POSTER LEAFLET (11x17)"
type input "1"
type textarea "PRINTED PAPER DOCUMENT"
type input "[GEOGRAPHIC_DATA]"
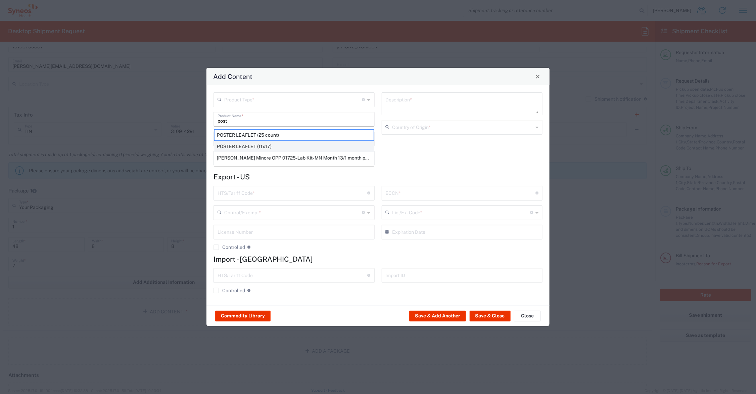
type input "4901.10.0040"
type input "BIS"
type input "EAR99"
type input "NLR - No License Required"
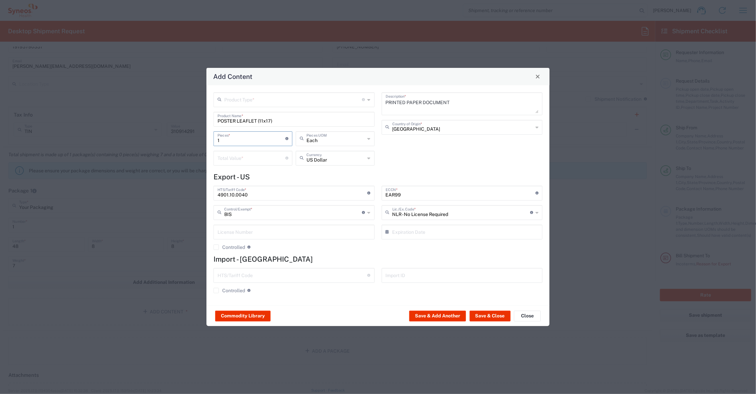
click at [233, 138] on input "1" at bounding box center [251, 138] width 68 height 12
type input "10"
click at [234, 158] on input "number" at bounding box center [251, 158] width 68 height 12
type input "100.00"
click at [241, 102] on input "text" at bounding box center [293, 99] width 138 height 12
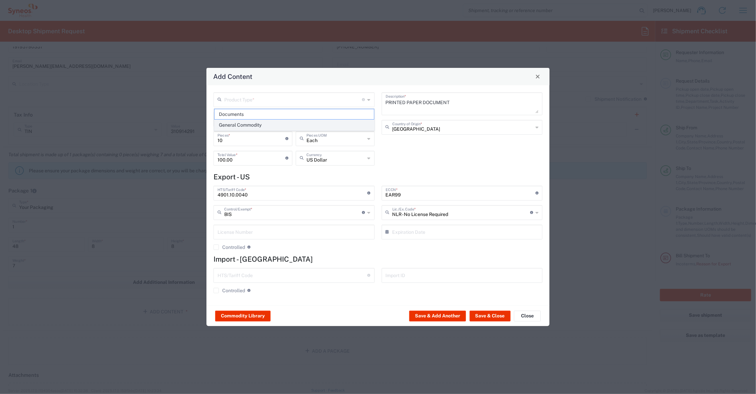
click at [240, 124] on span "General Commodity" at bounding box center [293, 125] width 159 height 10
type input "General Commodity"
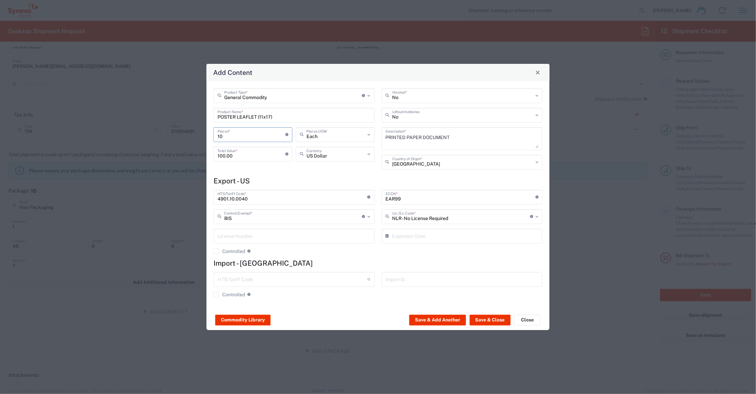
drag, startPoint x: 224, startPoint y: 134, endPoint x: 214, endPoint y: 134, distance: 10.4
click at [214, 134] on div "10 Pieces * Number of pieces inside all the packages" at bounding box center [252, 134] width 79 height 15
type input "4"
type input "40"
type input "4"
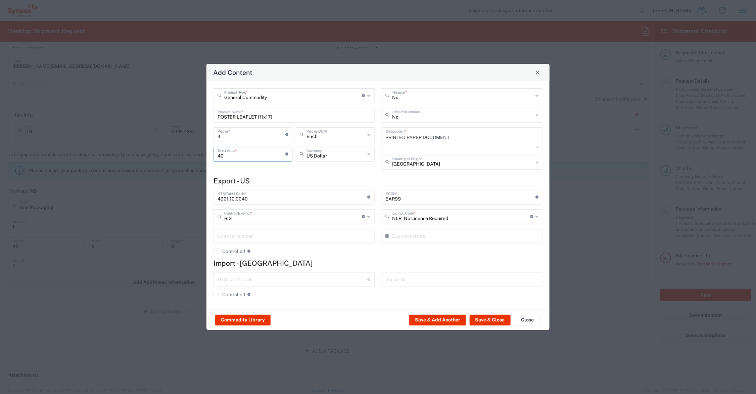
drag, startPoint x: 234, startPoint y: 156, endPoint x: 203, endPoint y: 156, distance: 31.2
click at [203, 156] on div "Add Content General Commodity Product Type * Document: Paper document generated…" at bounding box center [378, 197] width 756 height 394
type input "100.00"
click at [493, 319] on button "Save & Close" at bounding box center [489, 319] width 41 height 11
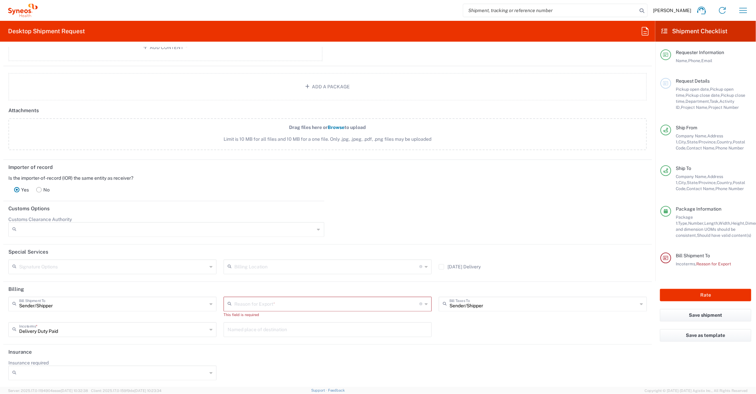
scroll to position [767, 0]
click at [424, 302] on icon at bounding box center [425, 303] width 3 height 11
click at [292, 374] on span "Sold" at bounding box center [324, 372] width 205 height 10
type input "Sold"
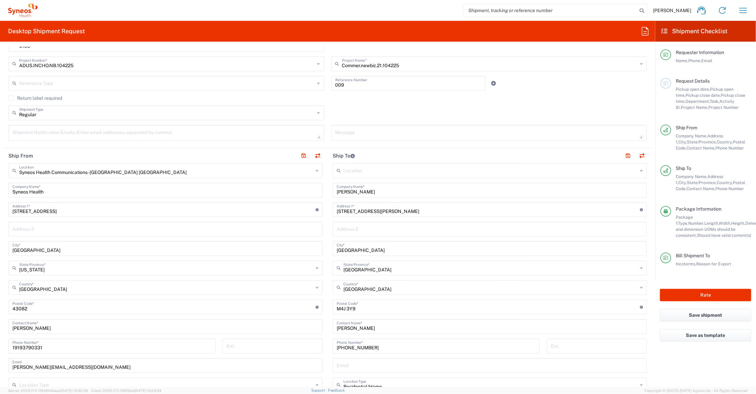
scroll to position [168, 0]
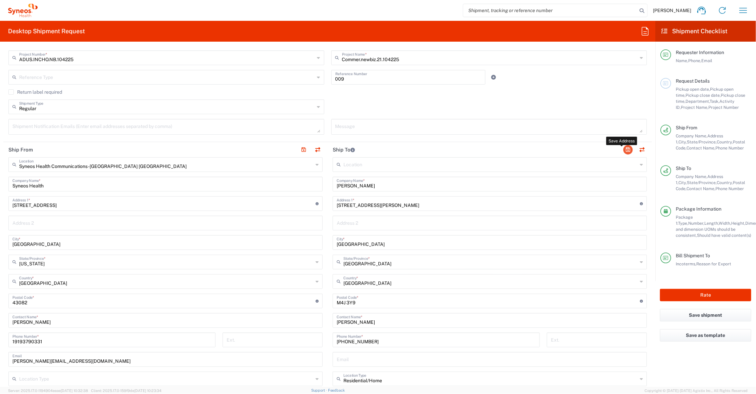
click at [623, 150] on button "button" at bounding box center [627, 149] width 9 height 9
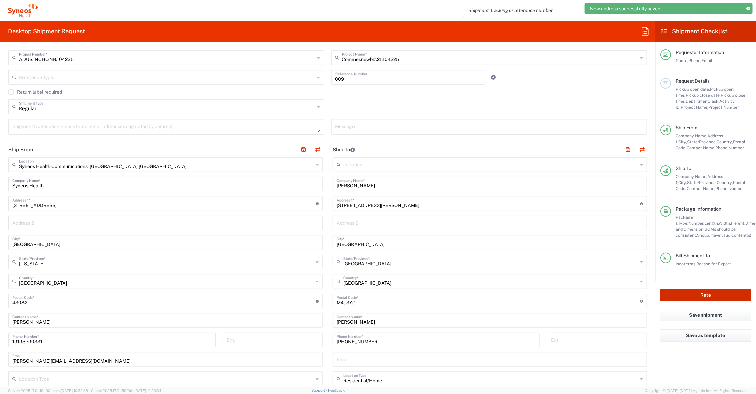
click at [682, 293] on button "Rate" at bounding box center [705, 295] width 91 height 12
type input "Commer.newbiz.21.104225"
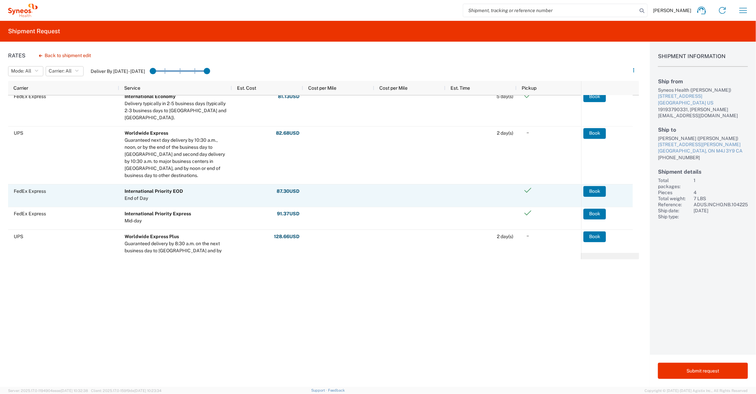
scroll to position [131, 0]
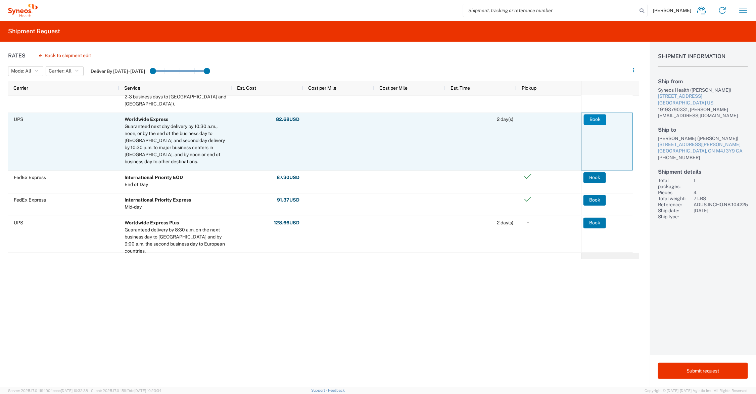
click at [595, 118] on button "Book" at bounding box center [594, 119] width 22 height 11
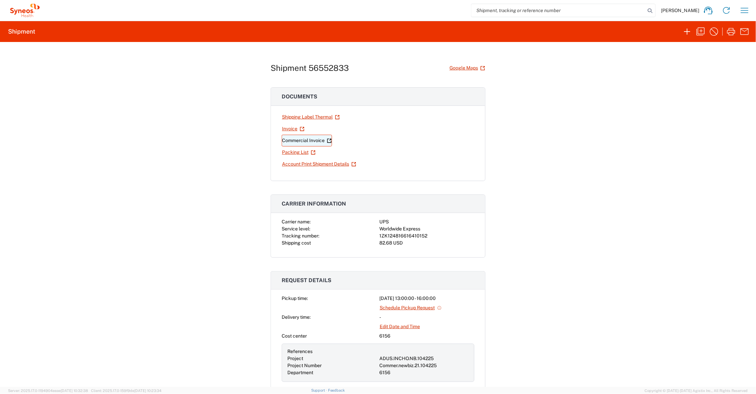
click at [310, 140] on link "Commercial Invoice" at bounding box center [307, 141] width 50 height 12
click at [307, 118] on link "Shipping Label Thermal" at bounding box center [311, 117] width 58 height 12
